Goal: Entertainment & Leisure: Consume media (video, audio)

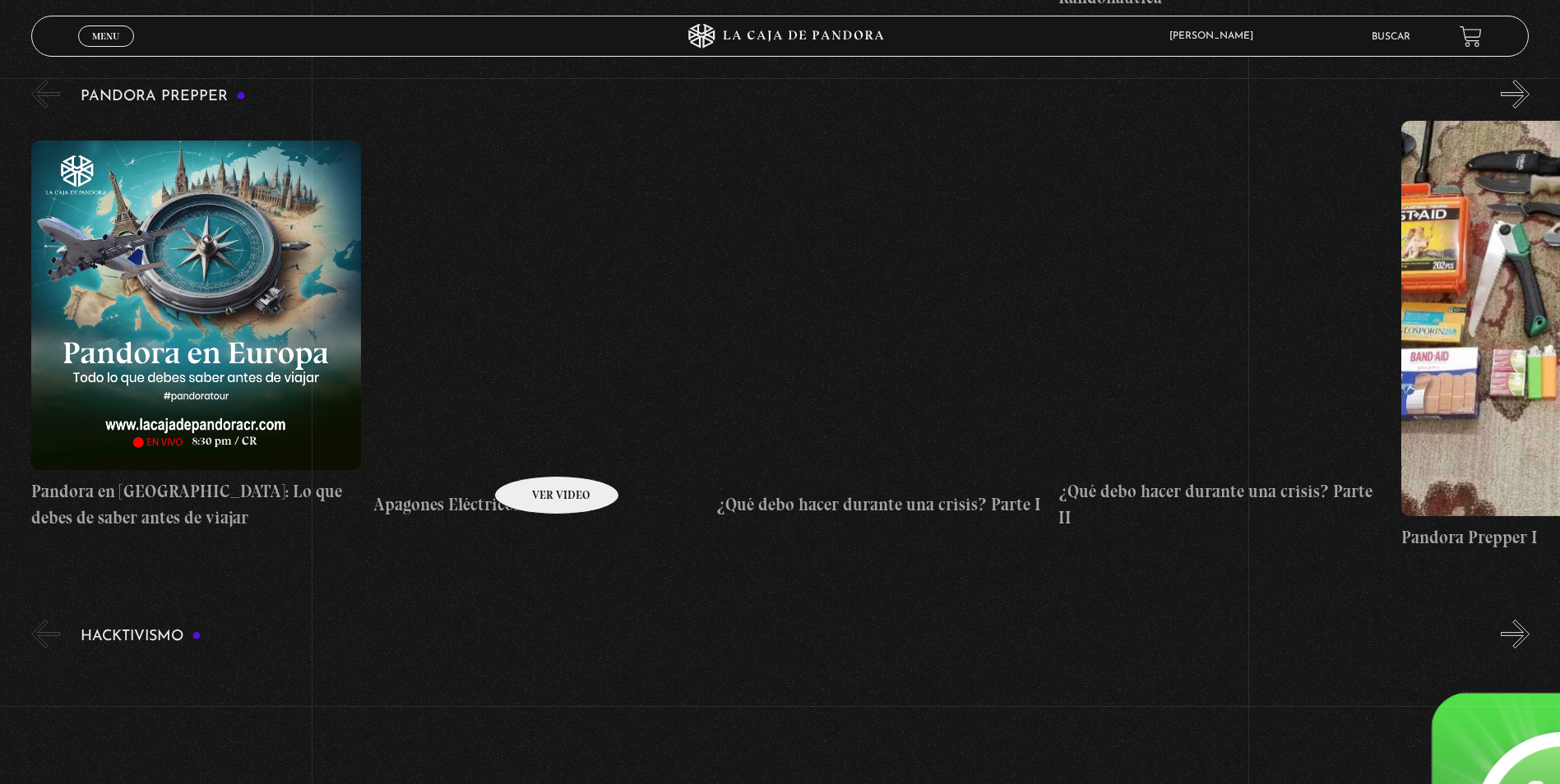
scroll to position [4273, 0]
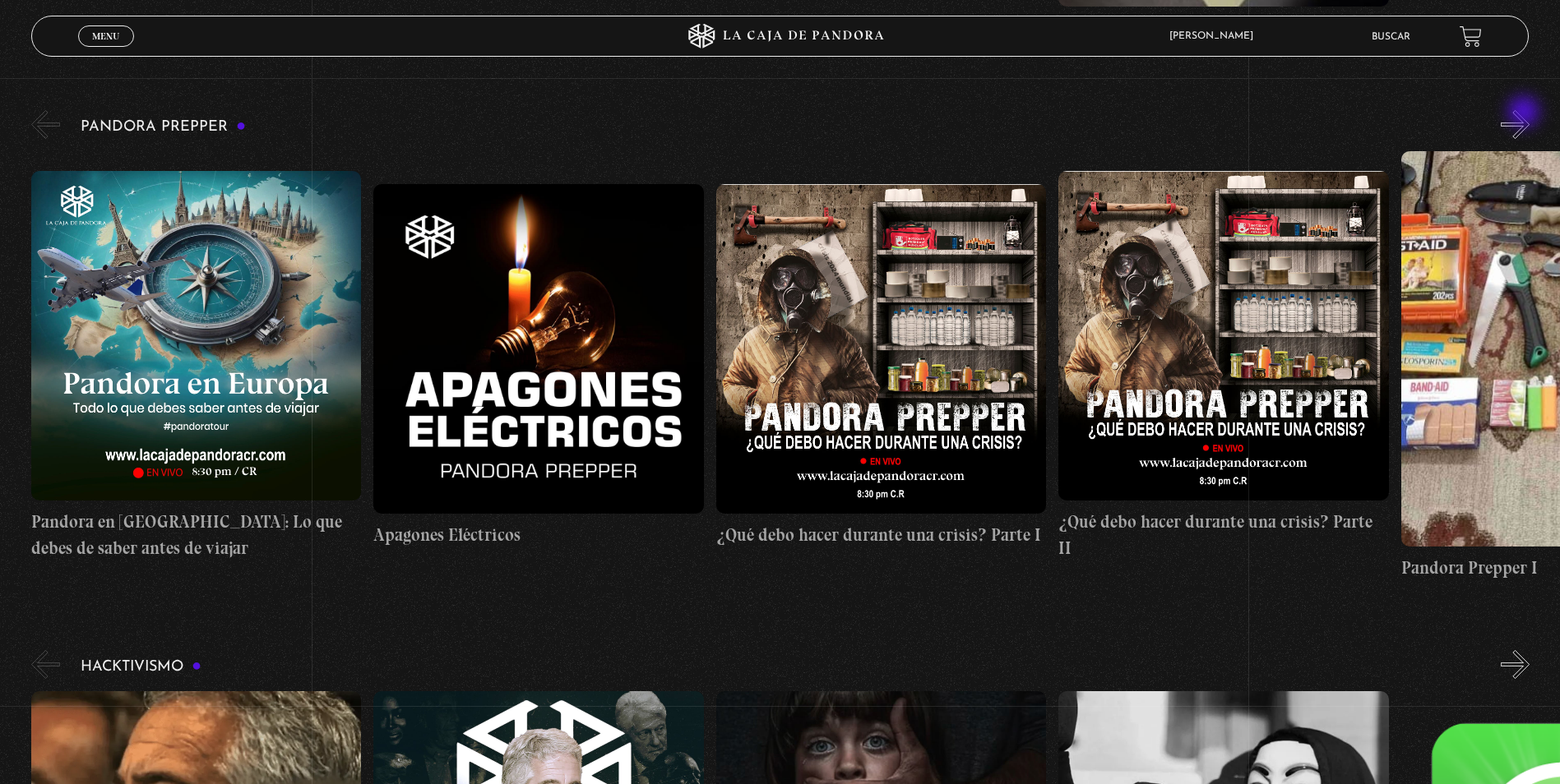
click at [1525, 114] on button "»" at bounding box center [1514, 124] width 29 height 29
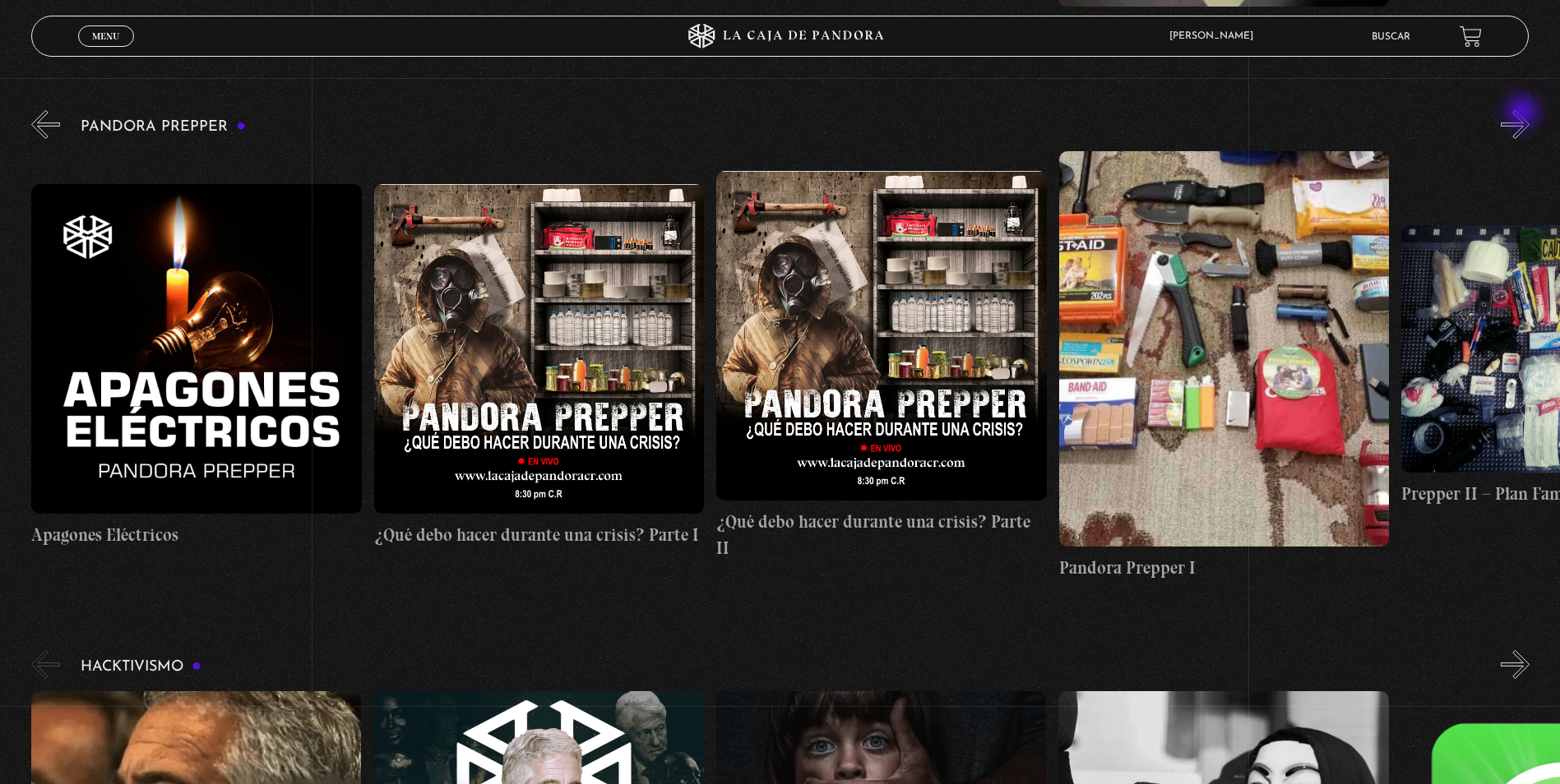
click at [1523, 114] on button "»" at bounding box center [1514, 124] width 29 height 29
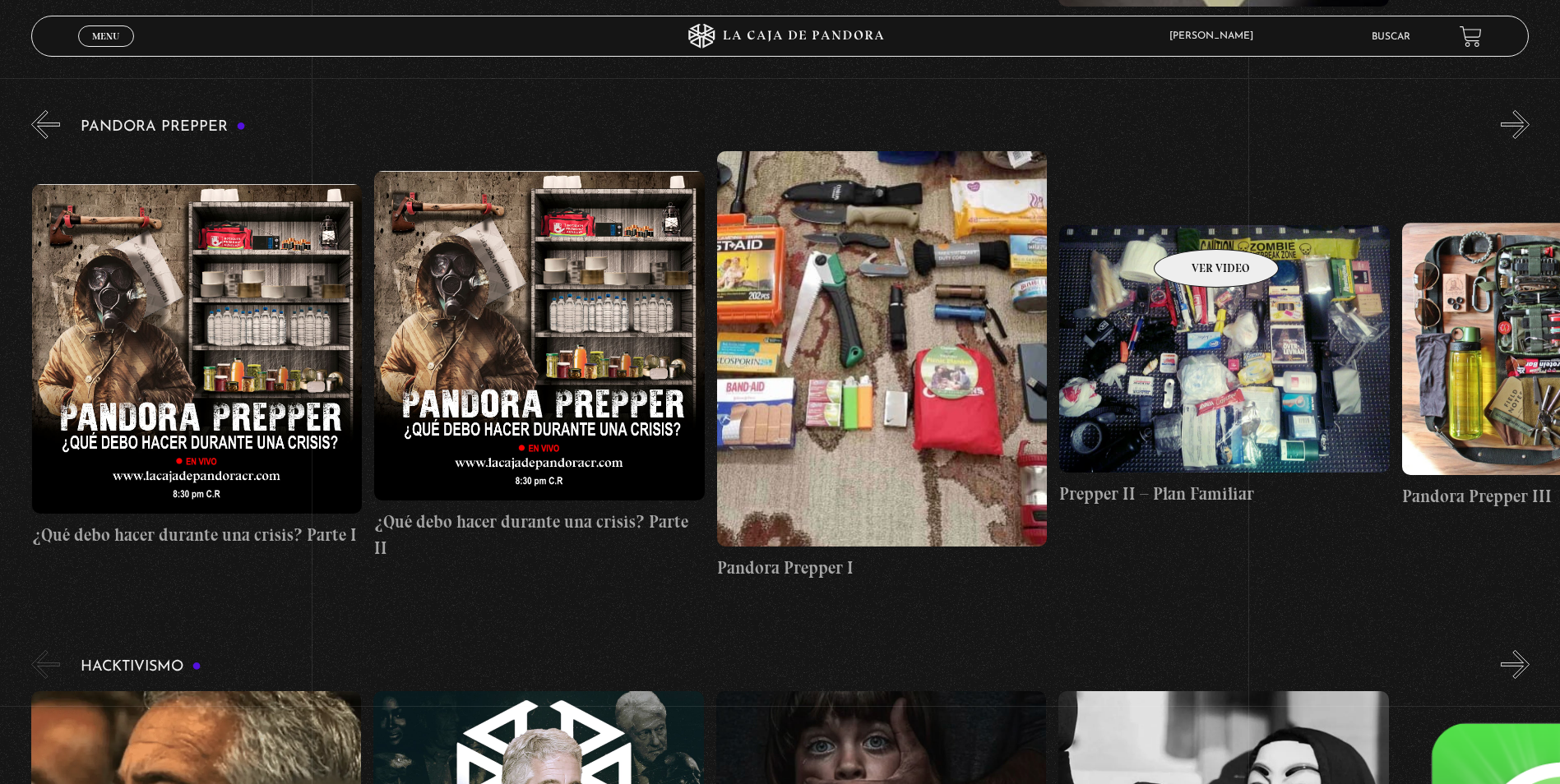
scroll to position [0, 685]
click at [1128, 403] on figure at bounding box center [1223, 349] width 329 height 247
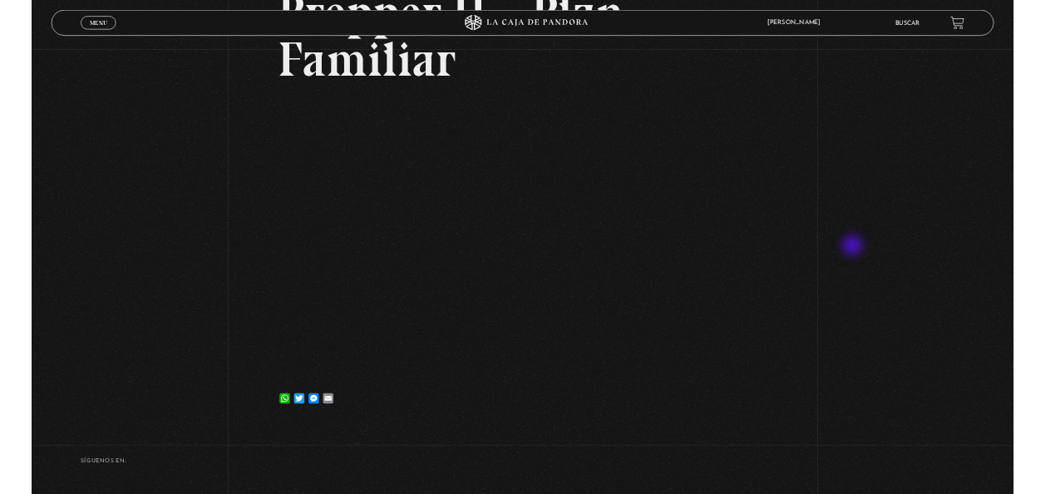
scroll to position [249, 0]
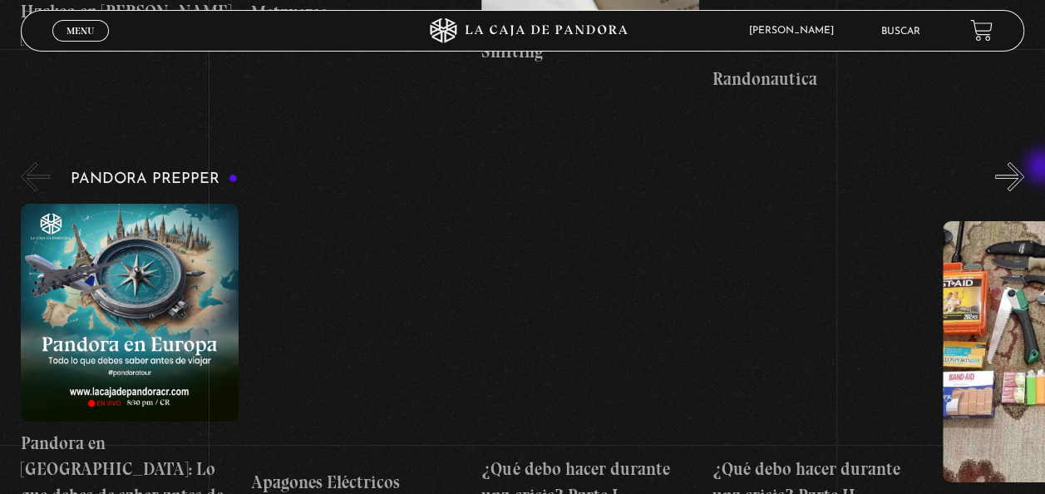
scroll to position [3213, 0]
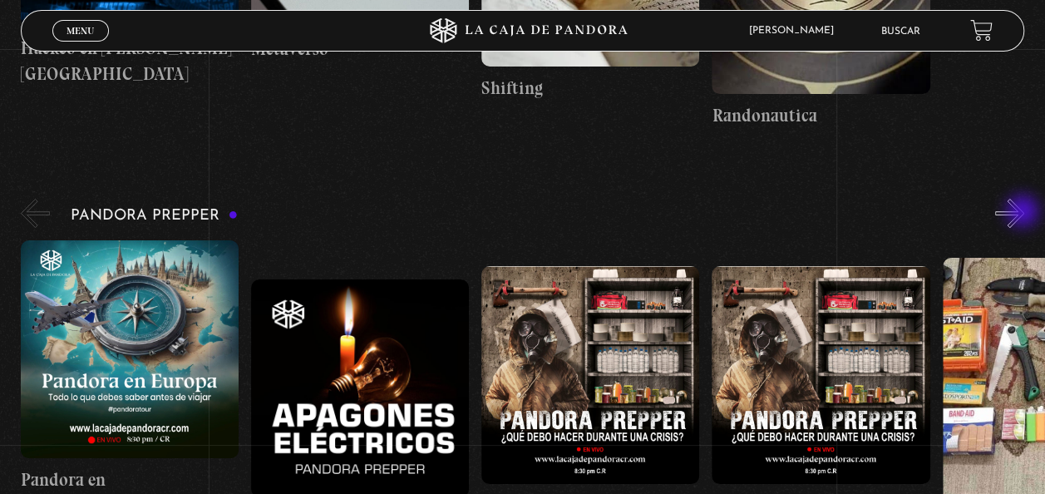
click at [1024, 213] on button "»" at bounding box center [1009, 213] width 29 height 29
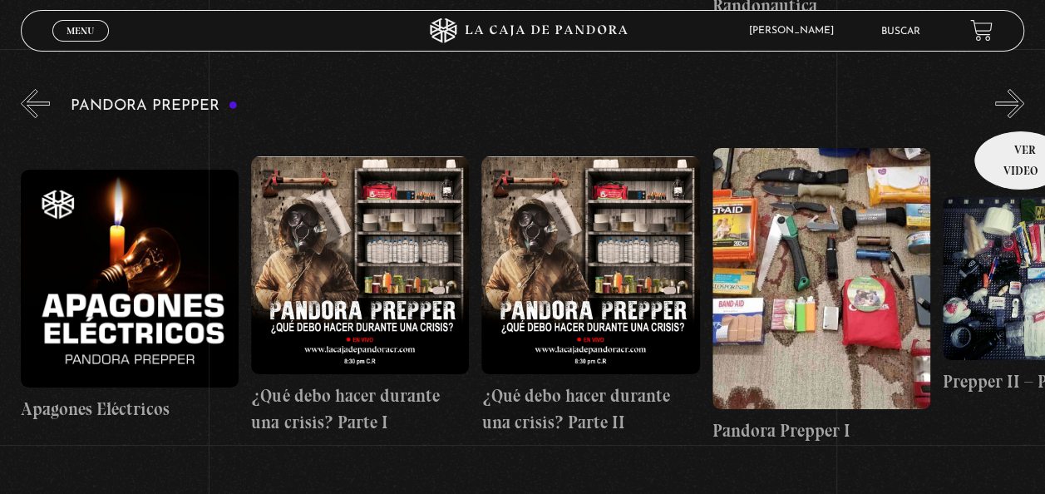
scroll to position [3297, 0]
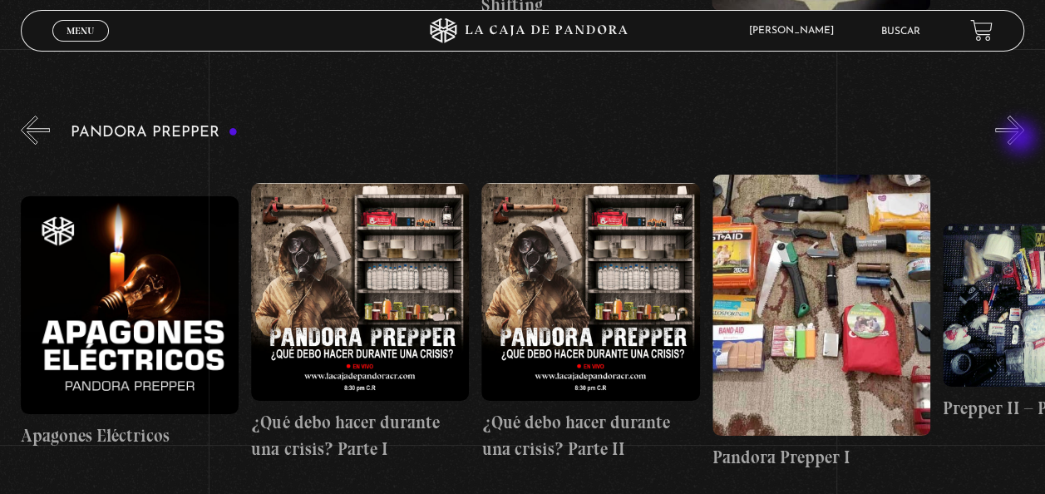
click at [1022, 139] on button "»" at bounding box center [1009, 130] width 29 height 29
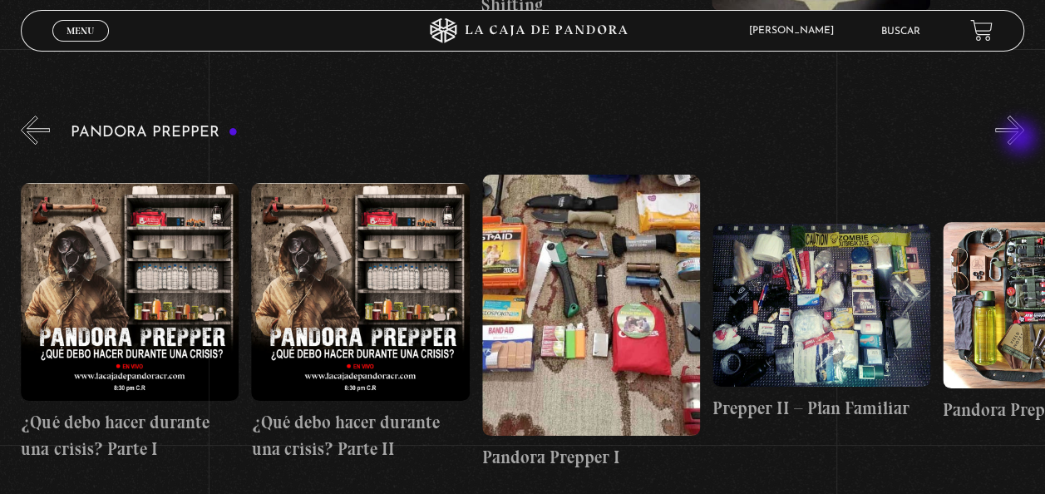
click at [1022, 139] on button "»" at bounding box center [1009, 130] width 29 height 29
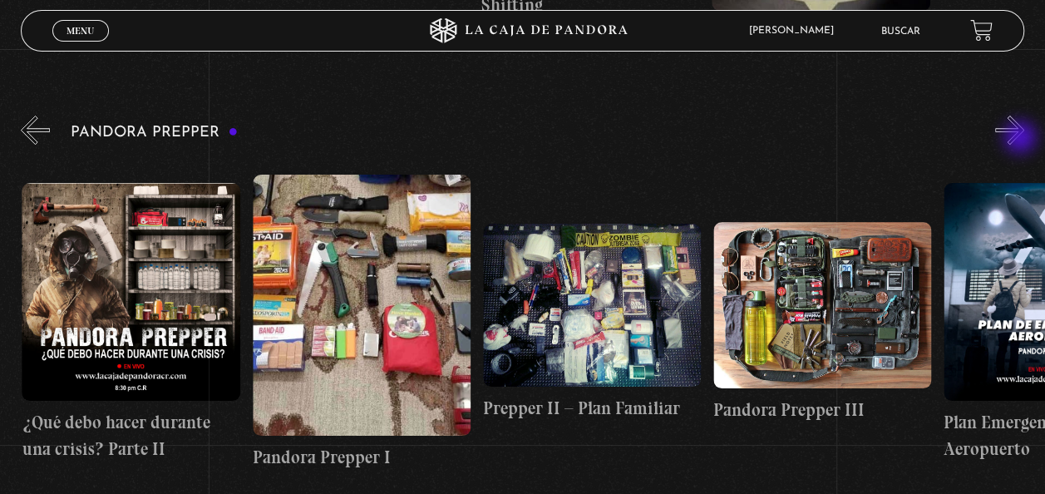
scroll to position [0, 691]
click at [1022, 139] on button "»" at bounding box center [1009, 130] width 29 height 29
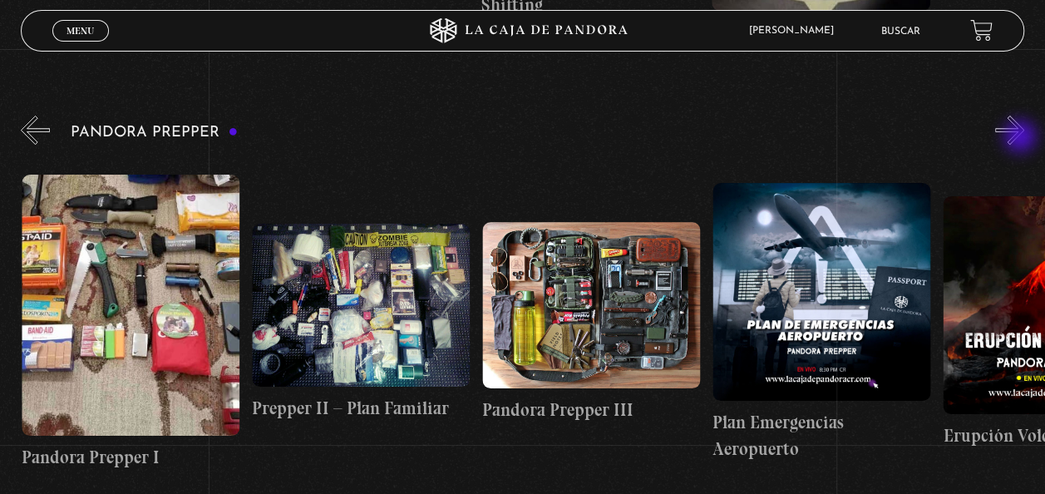
scroll to position [0, 921]
click at [1022, 138] on button "»" at bounding box center [1009, 130] width 29 height 29
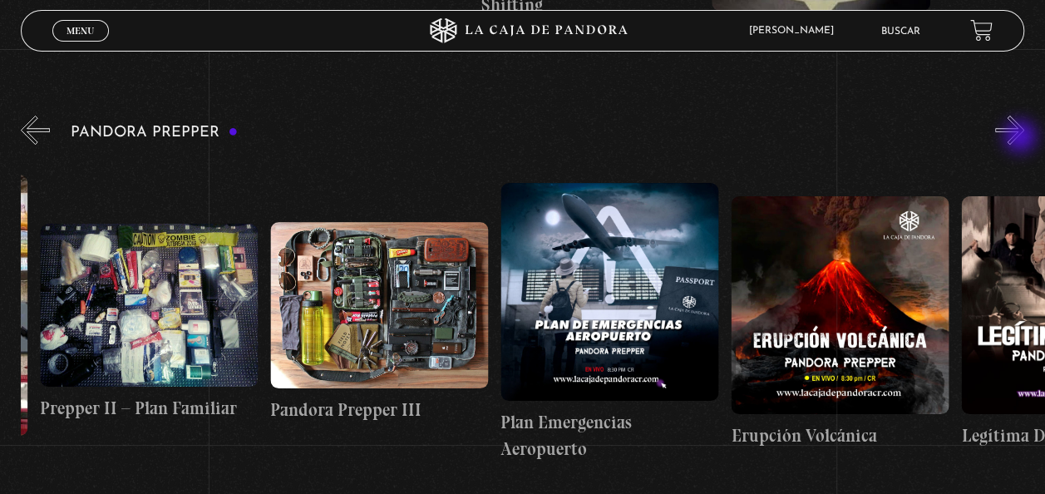
scroll to position [0, 1151]
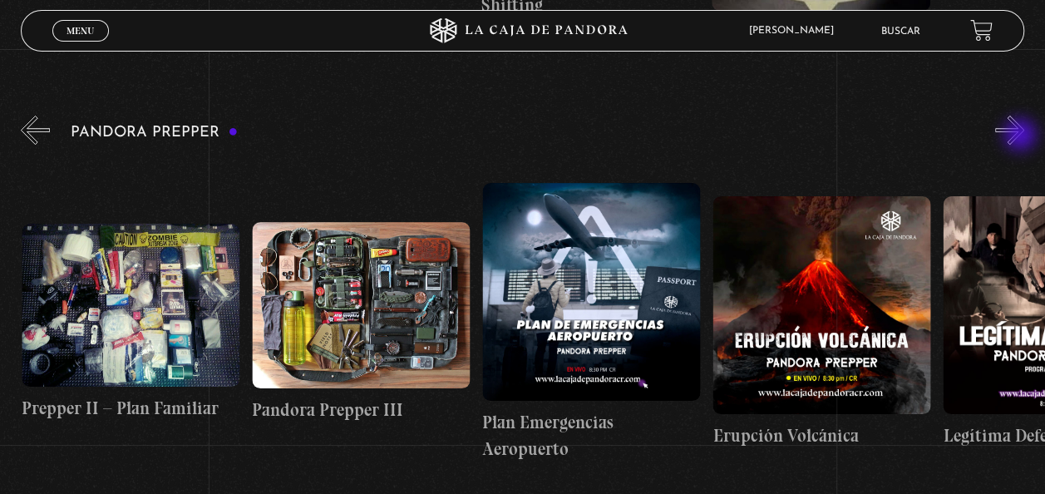
click at [1022, 136] on button "»" at bounding box center [1009, 130] width 29 height 29
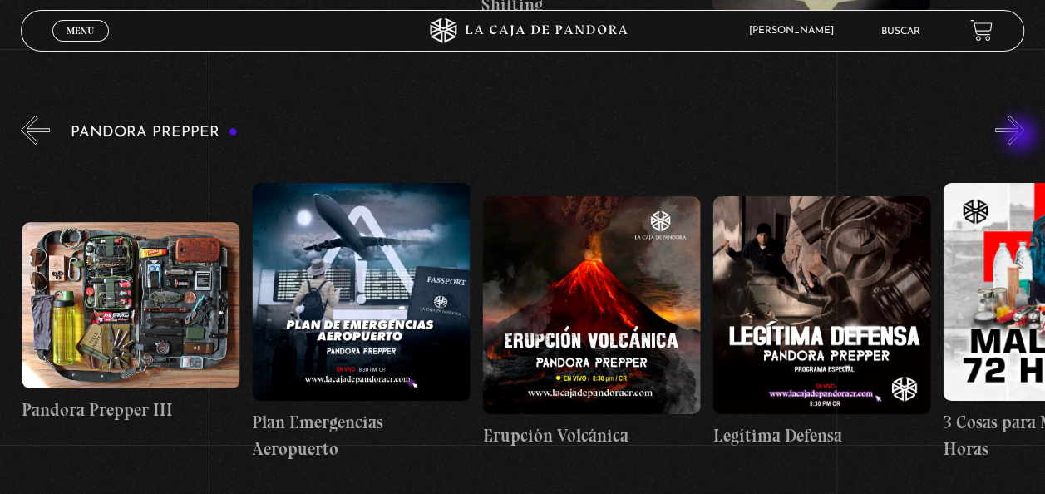
scroll to position [0, 1381]
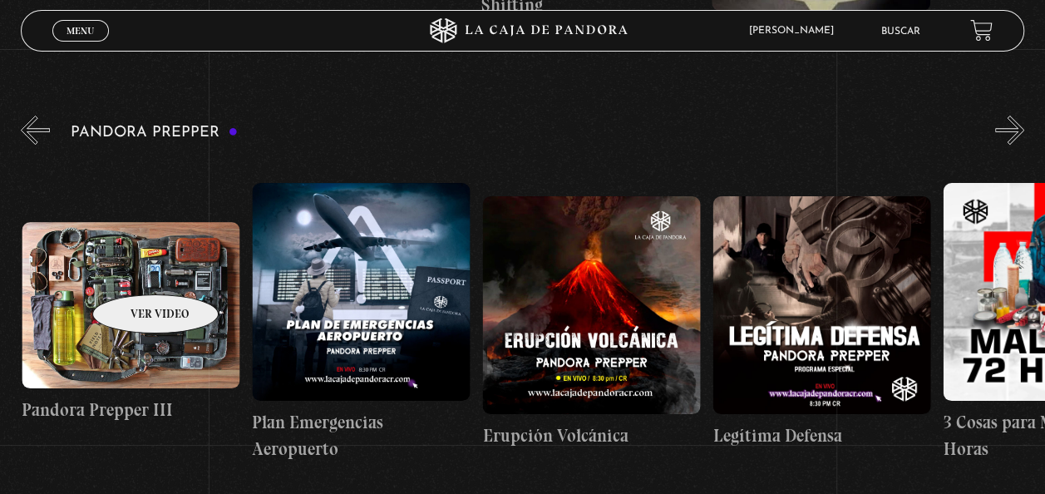
click at [134, 269] on figure at bounding box center [131, 305] width 218 height 167
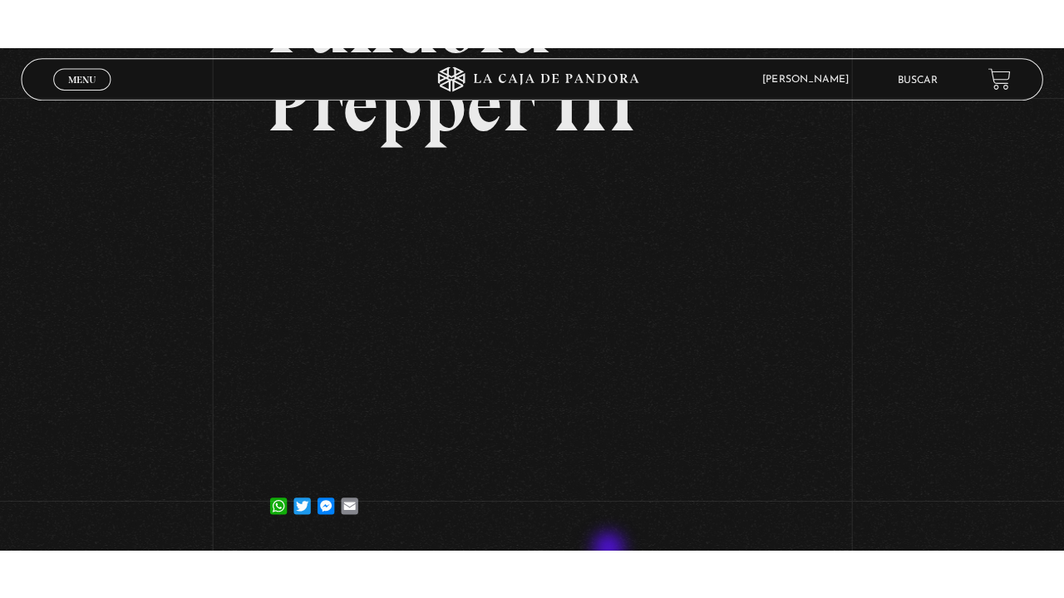
scroll to position [249, 0]
